Goal: Check status: Check status

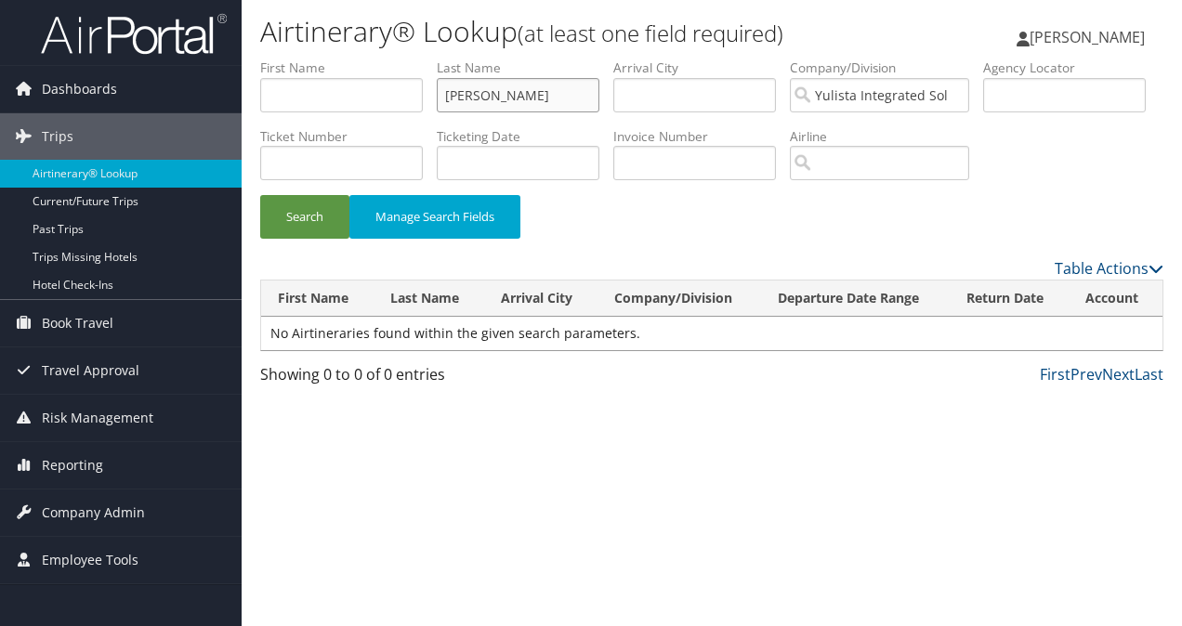
click at [586, 99] on input "gignilliat" at bounding box center [518, 95] width 163 height 34
drag, startPoint x: 529, startPoint y: 95, endPoint x: 386, endPoint y: 91, distance: 143.2
click at [386, 59] on ul "First Name Last Name gignilliat Departure City Arrival City Company/Division Yu…" at bounding box center [711, 59] width 903 height 0
type input "robinson"
click at [959, 94] on input "Yulista Integrated Solutions" at bounding box center [879, 95] width 179 height 34
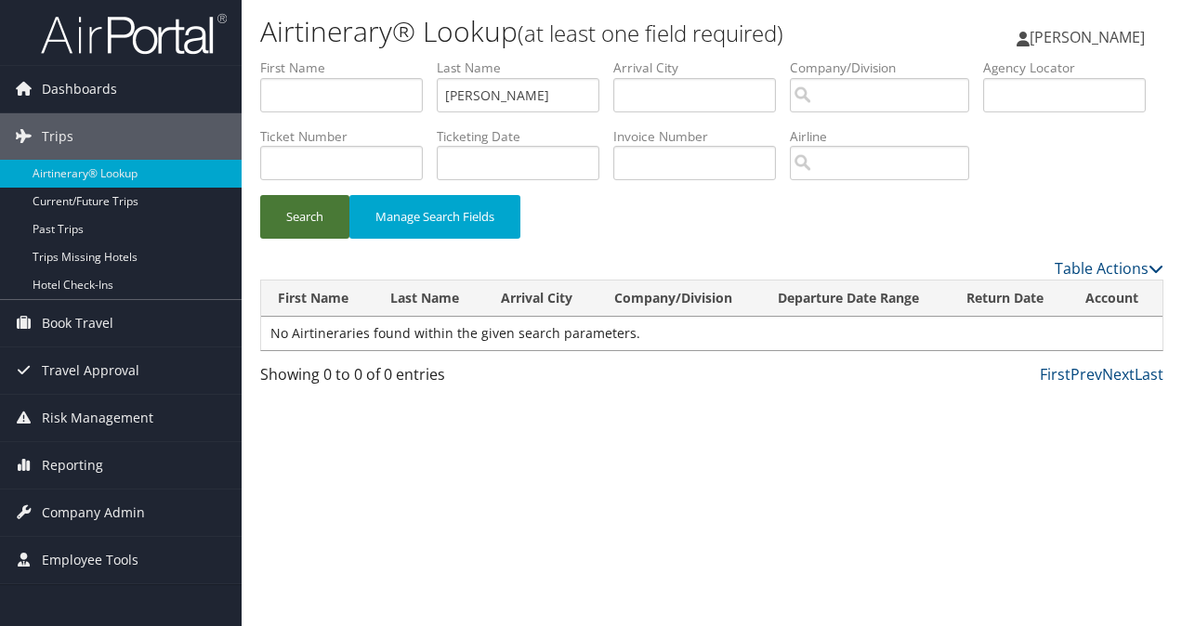
click at [320, 239] on button "Search" at bounding box center [304, 217] width 89 height 44
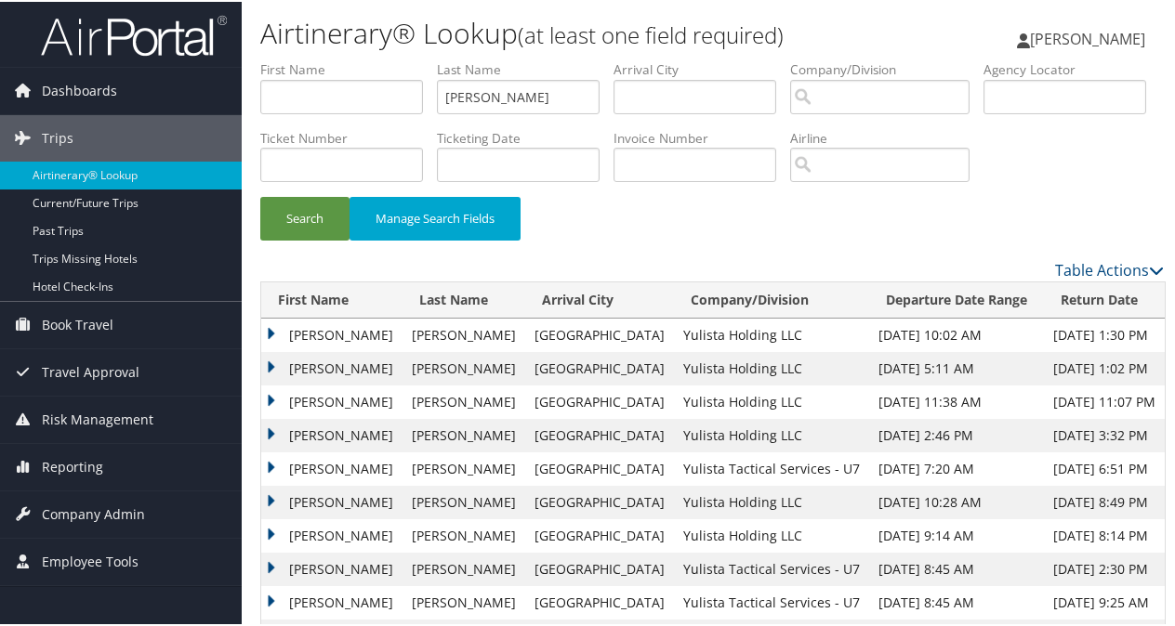
click at [273, 384] on td "ANGELA N" at bounding box center [331, 366] width 141 height 33
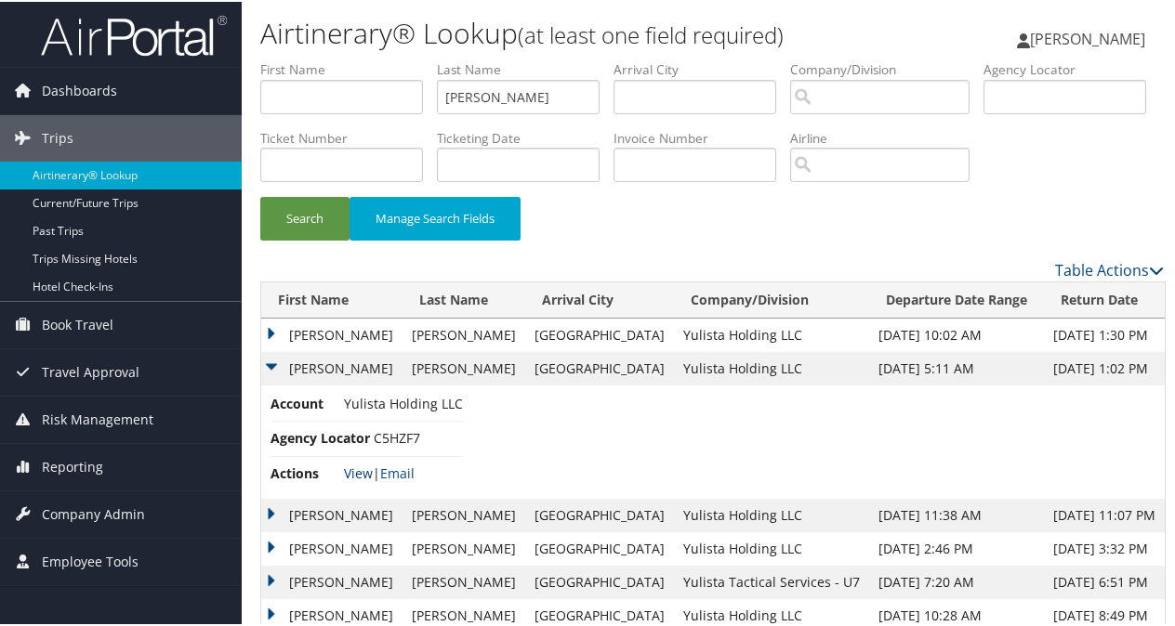
click at [355, 481] on link "View" at bounding box center [358, 472] width 29 height 18
click at [266, 350] on td "ANGELA N" at bounding box center [331, 333] width 141 height 33
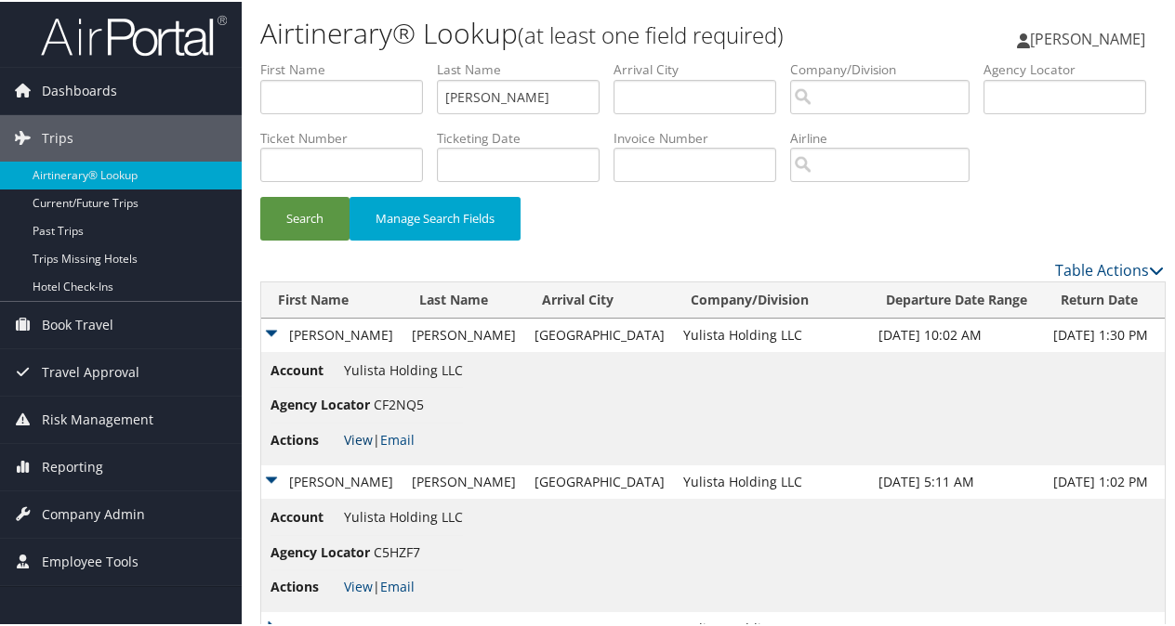
click at [360, 447] on link "View" at bounding box center [358, 438] width 29 height 18
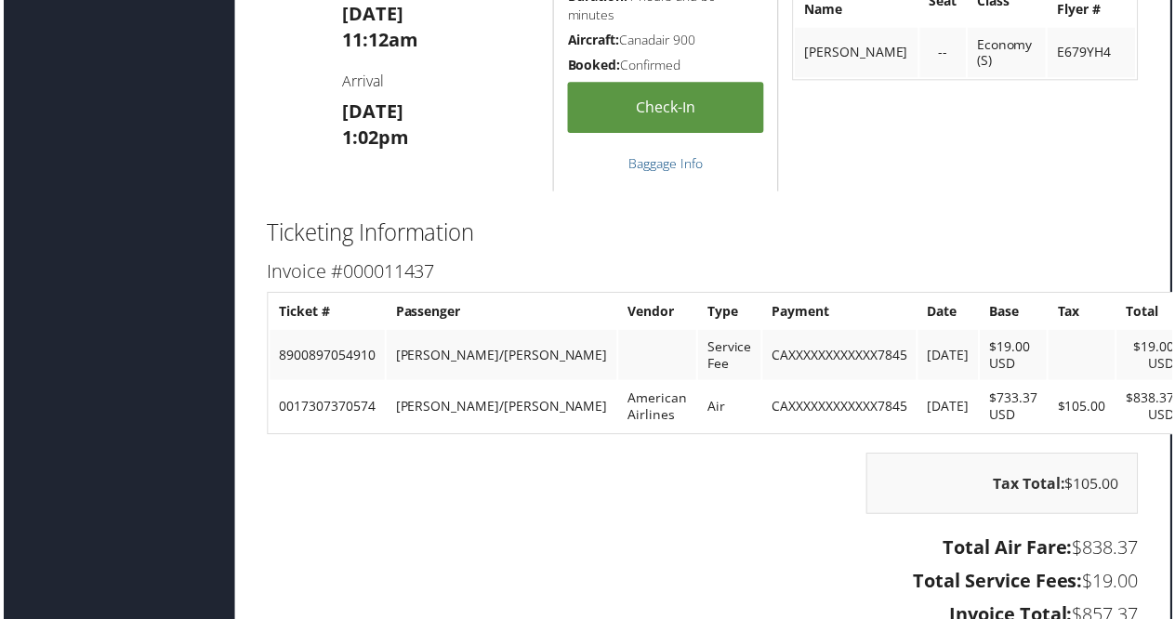
scroll to position [3625, 9]
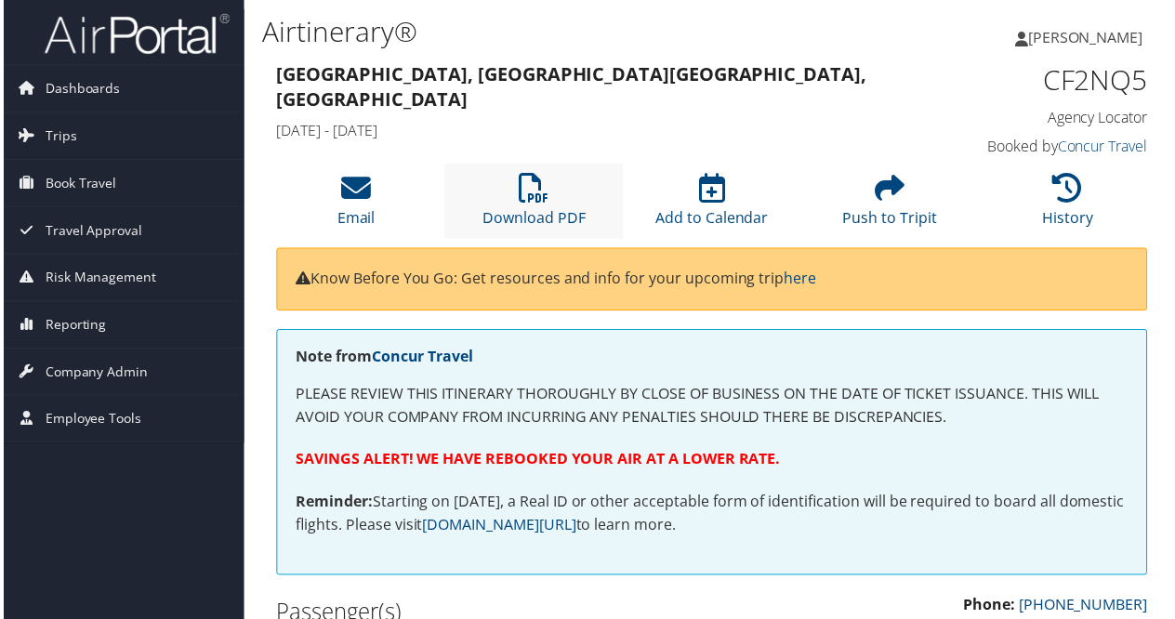
click at [535, 204] on li "Download PDF" at bounding box center [532, 202] width 178 height 75
